Goal: Communication & Community: Answer question/provide support

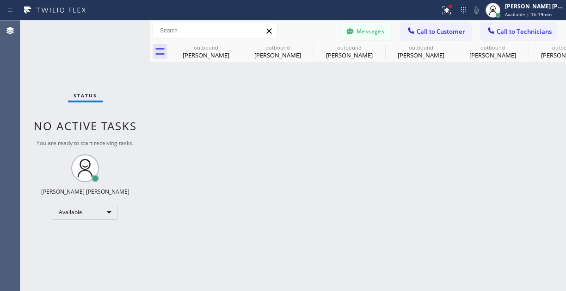
drag, startPoint x: 101, startPoint y: 192, endPoint x: 91, endPoint y: 187, distance: 11.2
click at [101, 192] on div "[PERSON_NAME] [PERSON_NAME]" at bounding box center [85, 191] width 88 height 8
click at [80, 214] on div "Available" at bounding box center [85, 211] width 65 height 15
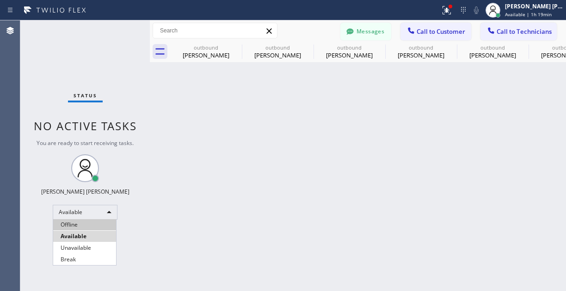
click at [80, 226] on li "Offline" at bounding box center [84, 224] width 63 height 11
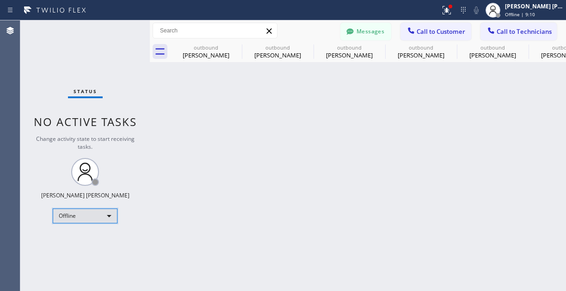
click at [106, 214] on div "Offline" at bounding box center [85, 215] width 65 height 15
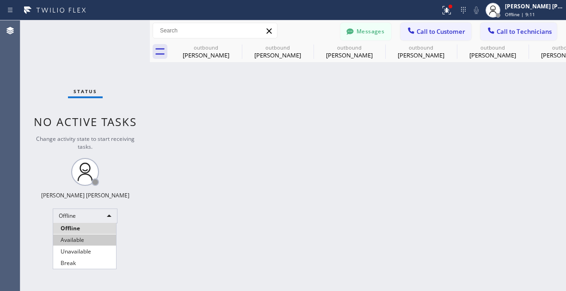
click at [91, 239] on li "Available" at bounding box center [84, 239] width 63 height 11
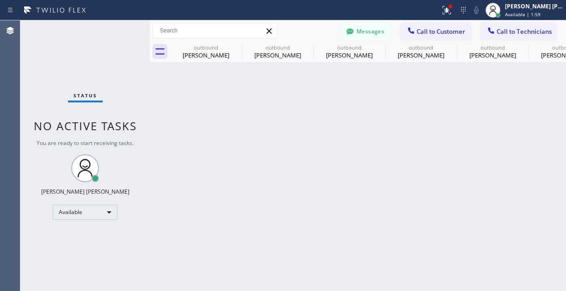
click at [290, 248] on div "Back to Dashboard Change Sender ID Customers Technicians RC [PERSON_NAME] [DATE…" at bounding box center [358, 155] width 416 height 270
click at [426, 33] on span "Call to Customer" at bounding box center [441, 31] width 49 height 8
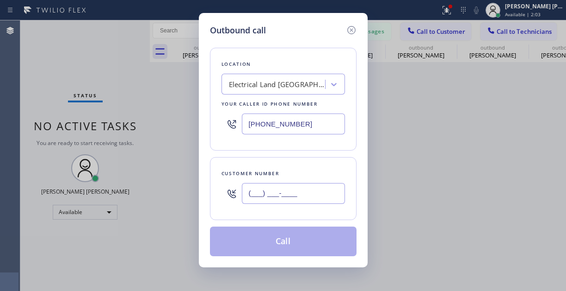
click at [273, 197] on input "(___) ___-____" at bounding box center [293, 193] width 103 height 21
paste input "512) 566-3800"
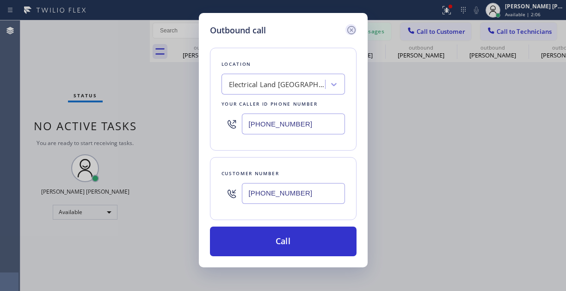
type input "[PHONE_NUMBER]"
click at [71, 90] on div "Outbound call Location Electrical Land [GEOGRAPHIC_DATA] Your caller id phone n…" at bounding box center [283, 145] width 566 height 291
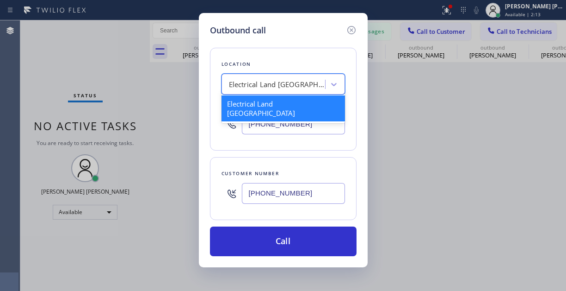
click at [309, 82] on div "Electrical Land [GEOGRAPHIC_DATA]" at bounding box center [277, 84] width 97 height 11
paste input "Zoom Electricians [GEOGRAPHIC_DATA]"
type input "Zoom Electricians [GEOGRAPHIC_DATA]"
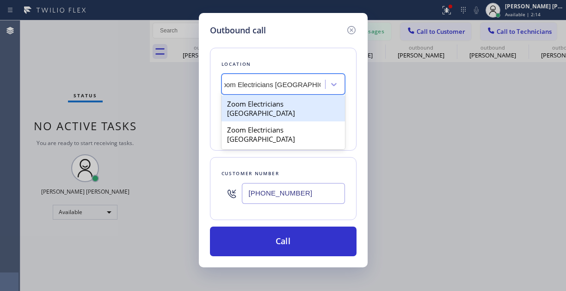
scroll to position [0, 11]
click at [299, 105] on div "Zoom Electricians [GEOGRAPHIC_DATA]" at bounding box center [284, 108] width 124 height 26
type input "[PHONE_NUMBER]"
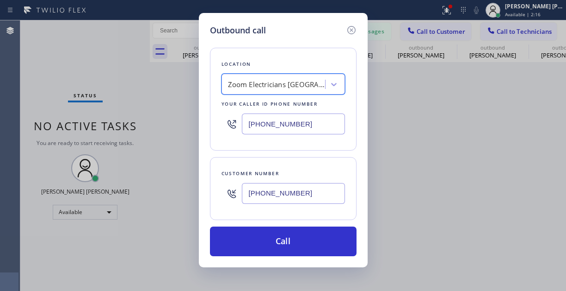
scroll to position [0, 1]
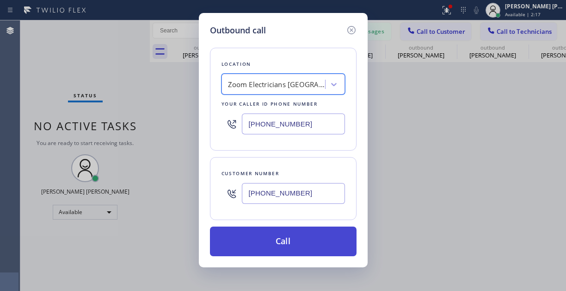
click at [271, 239] on button "Call" at bounding box center [283, 241] width 147 height 30
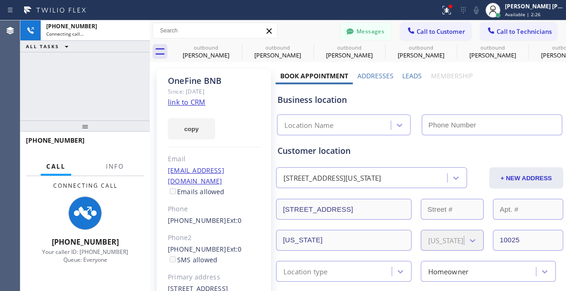
type input "[PHONE_NUMBER]"
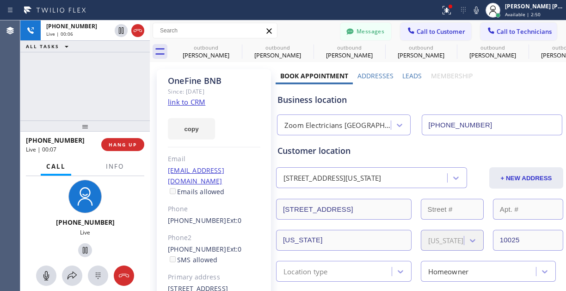
click at [257, 143] on div "OneFine BNB Since: [DATE] link to CRM copy Email [EMAIL_ADDRESS][DOMAIN_NAME] E…" at bounding box center [214, 212] width 114 height 286
click at [42, 276] on icon at bounding box center [46, 275] width 11 height 11
click at [37, 214] on div "[PHONE_NUMBER] Live" at bounding box center [85, 219] width 130 height 87
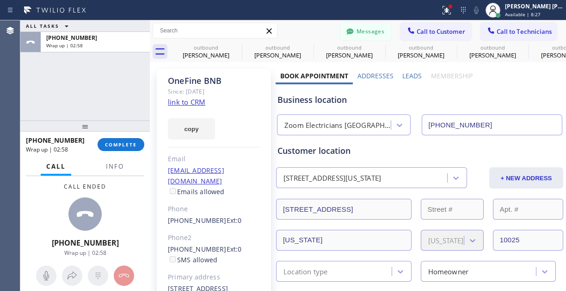
click at [93, 65] on div "ALL TASKS ALL TASKS ACTIVE TASKS TASKS IN WRAP UP [PHONE_NUMBER] Wrap up | 02:58" at bounding box center [85, 70] width 130 height 100
drag, startPoint x: 75, startPoint y: 142, endPoint x: 34, endPoint y: 141, distance: 41.6
click at [34, 141] on div "[PHONE_NUMBER]" at bounding box center [58, 140] width 65 height 9
copy span "5125663800"
click at [116, 147] on span "COMPLETE" at bounding box center [121, 144] width 32 height 6
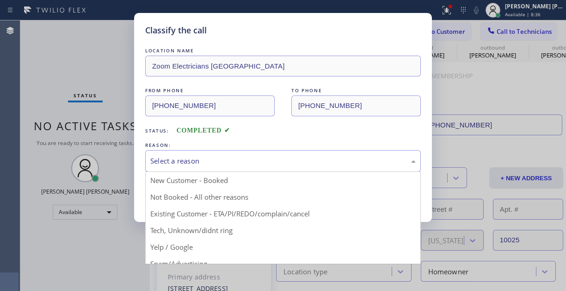
click at [204, 158] on div "Select a reason" at bounding box center [283, 160] width 266 height 11
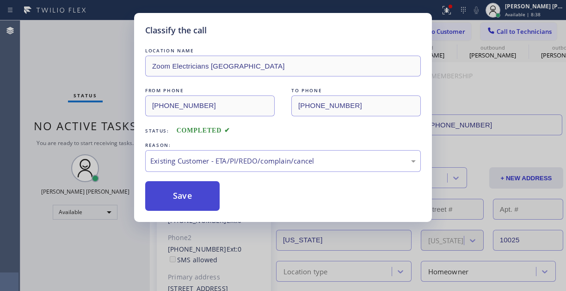
click at [196, 205] on button "Save" at bounding box center [182, 196] width 74 height 30
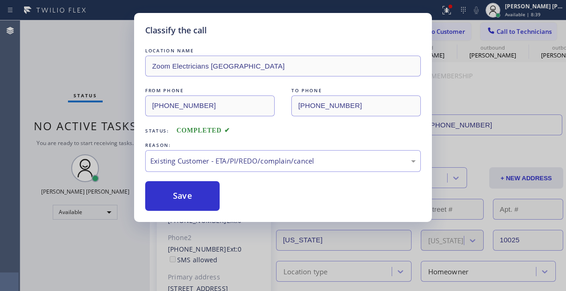
type input "[PHONE_NUMBER]"
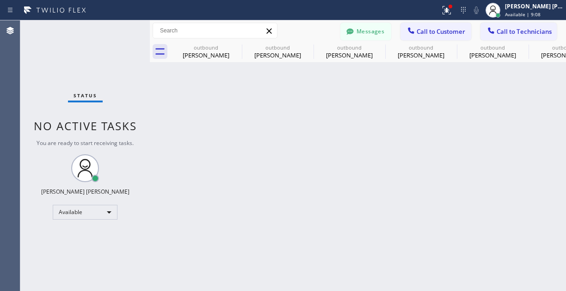
click at [251, 154] on div "Back to Dashboard Change Sender ID Customers Technicians RC [PERSON_NAME] [DATE…" at bounding box center [358, 155] width 416 height 270
click at [453, 31] on span "Call to Customer" at bounding box center [441, 31] width 49 height 8
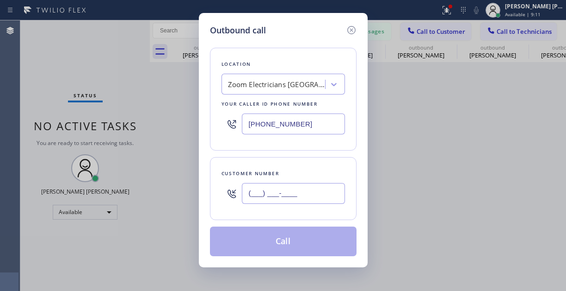
click at [276, 195] on input "(___) ___-____" at bounding box center [293, 193] width 103 height 21
paste input "512) 566-3800"
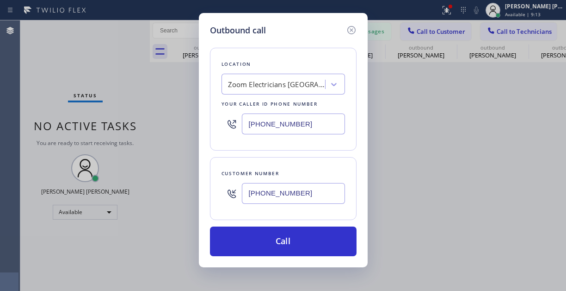
type input "[PHONE_NUMBER]"
click at [56, 61] on div "Outbound call Location Zoom Electricians [GEOGRAPHIC_DATA] Your caller id phone…" at bounding box center [283, 145] width 566 height 291
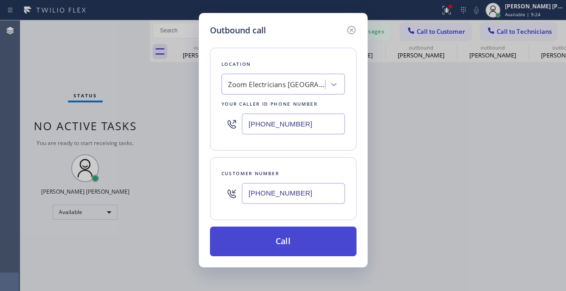
click at [260, 233] on button "Call" at bounding box center [283, 241] width 147 height 30
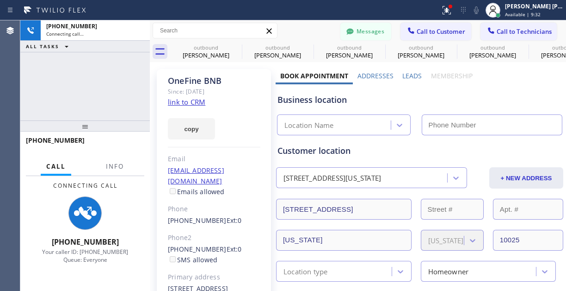
type input "[PHONE_NUMBER]"
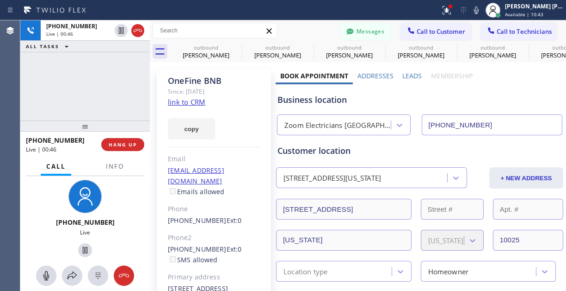
click at [39, 101] on div "[PHONE_NUMBER] Live | 00:46 ALL TASKS ALL TASKS ACTIVE TASKS TASKS IN WRAP UP" at bounding box center [85, 70] width 130 height 100
click at [44, 274] on icon at bounding box center [46, 275] width 11 height 11
click at [49, 280] on icon at bounding box center [46, 275] width 11 height 11
click at [123, 195] on div "[PHONE_NUMBER] Live" at bounding box center [85, 219] width 130 height 87
click at [126, 142] on span "HANG UP" at bounding box center [123, 144] width 28 height 6
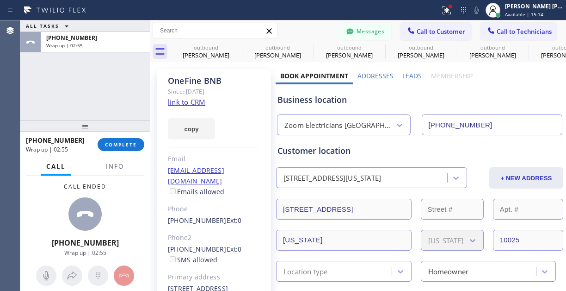
click at [49, 208] on div "Call ended [PHONE_NUMBER] Wrap up | 02:55" at bounding box center [85, 219] width 130 height 87
click at [132, 145] on span "COMPLETE" at bounding box center [121, 144] width 32 height 6
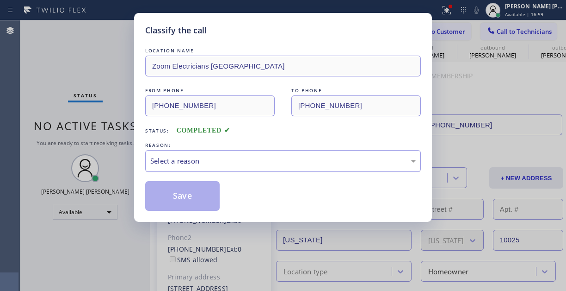
click at [191, 153] on div "Select a reason" at bounding box center [283, 161] width 276 height 22
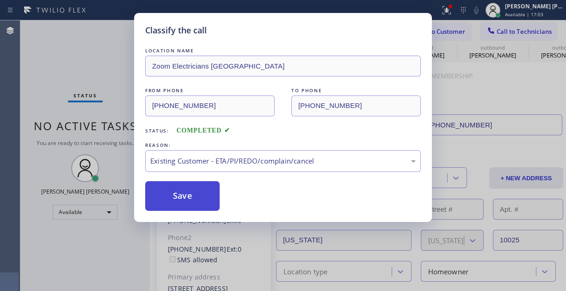
click at [174, 190] on button "Save" at bounding box center [182, 196] width 74 height 30
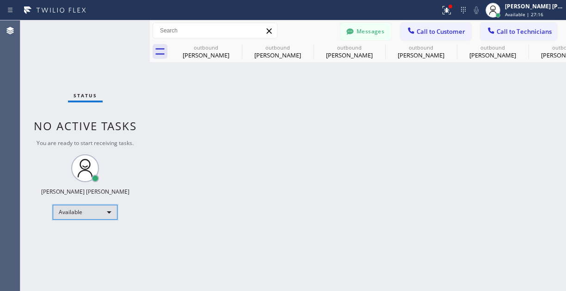
click at [102, 211] on div "Available" at bounding box center [85, 211] width 65 height 15
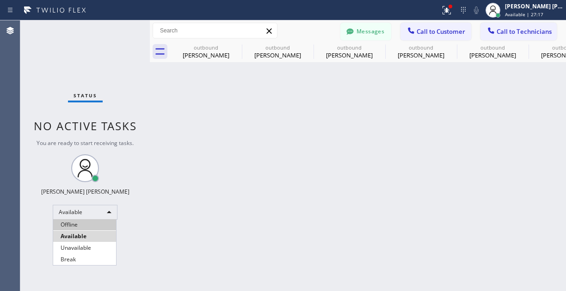
click at [93, 226] on li "Offline" at bounding box center [84, 224] width 63 height 11
